Goal: Navigation & Orientation: Find specific page/section

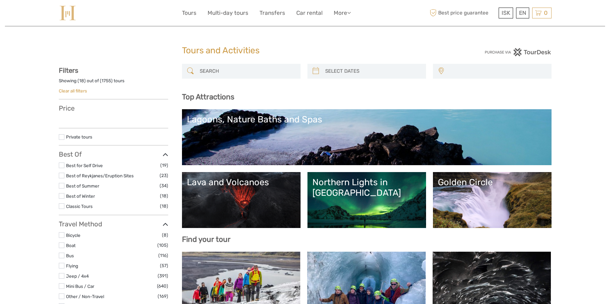
select select
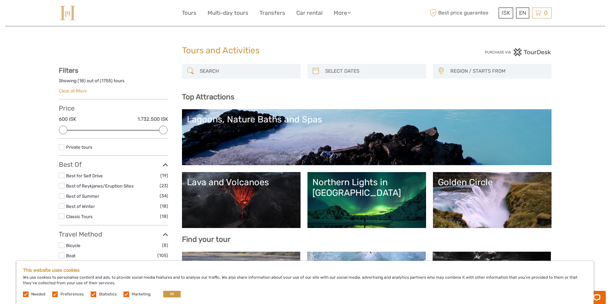
click at [124, 295] on label at bounding box center [127, 294] width 6 height 6
click at [0, 0] on input "checkbox" at bounding box center [0, 0] width 0 height 0
click at [91, 294] on label at bounding box center [94, 294] width 6 height 6
click at [0, 0] on input "checkbox" at bounding box center [0, 0] width 0 height 0
click at [55, 295] on label at bounding box center [55, 294] width 6 height 6
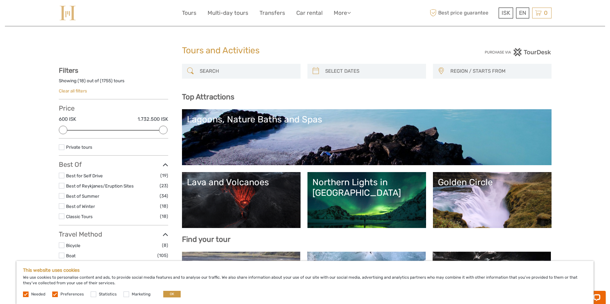
click at [0, 0] on input "checkbox" at bounding box center [0, 0] width 0 height 0
click at [27, 294] on label at bounding box center [26, 294] width 6 height 6
click at [25, 295] on label at bounding box center [26, 294] width 6 height 6
click at [177, 294] on button "OK" at bounding box center [171, 293] width 17 height 7
